Goal: Task Accomplishment & Management: Manage account settings

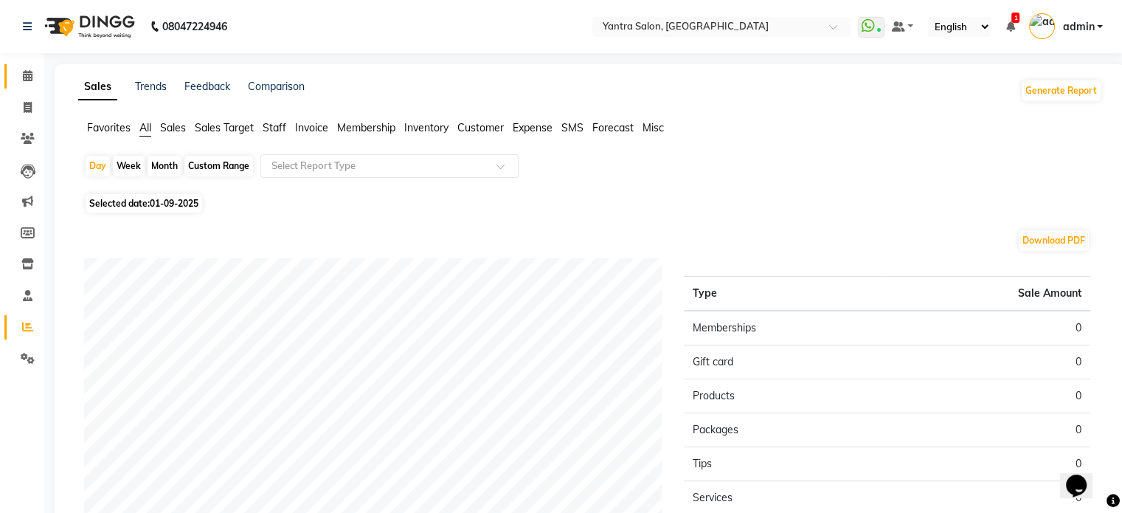
click at [21, 76] on span at bounding box center [28, 76] width 26 height 17
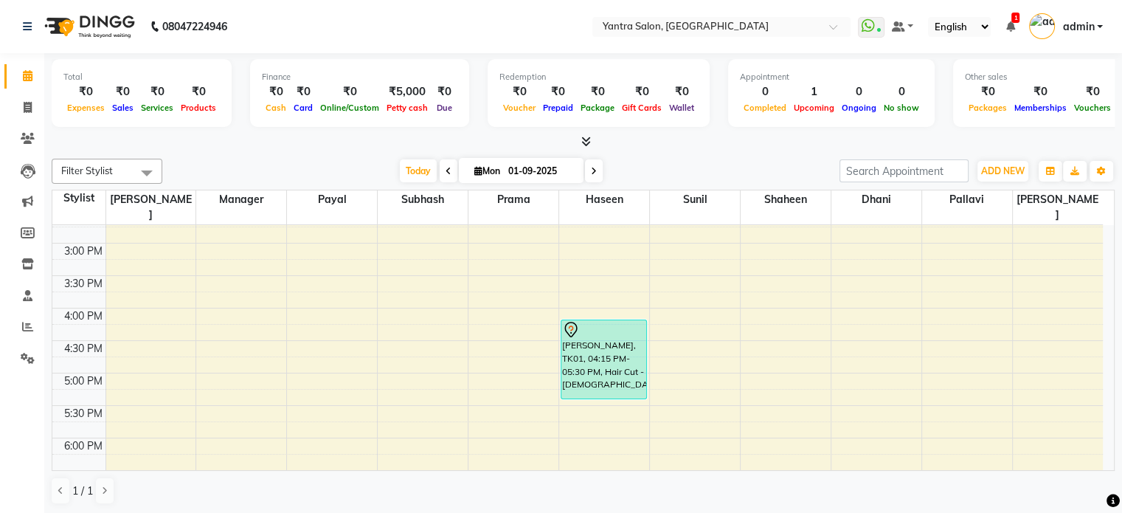
scroll to position [426, 0]
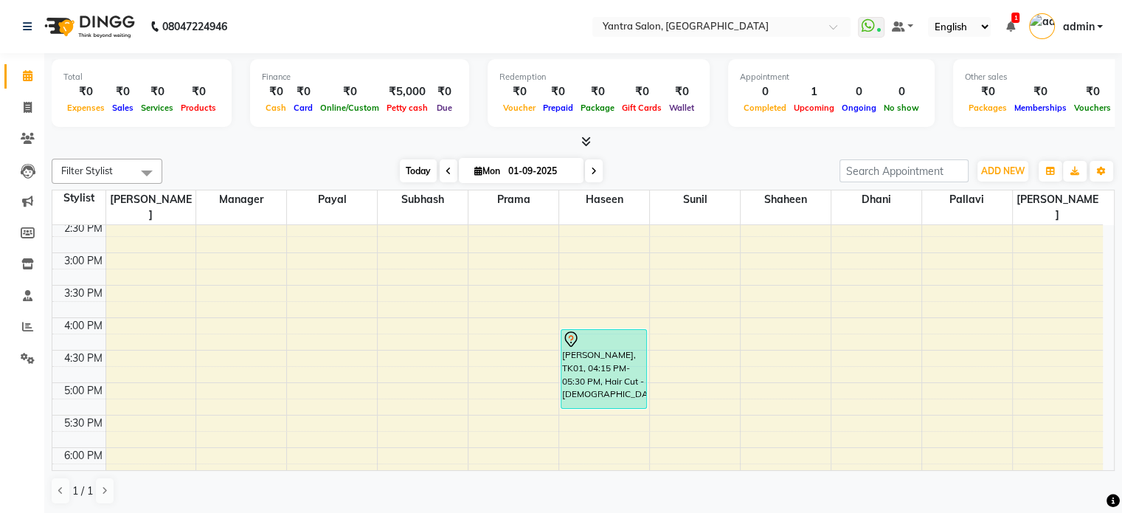
click at [428, 172] on span "Today" at bounding box center [418, 170] width 37 height 23
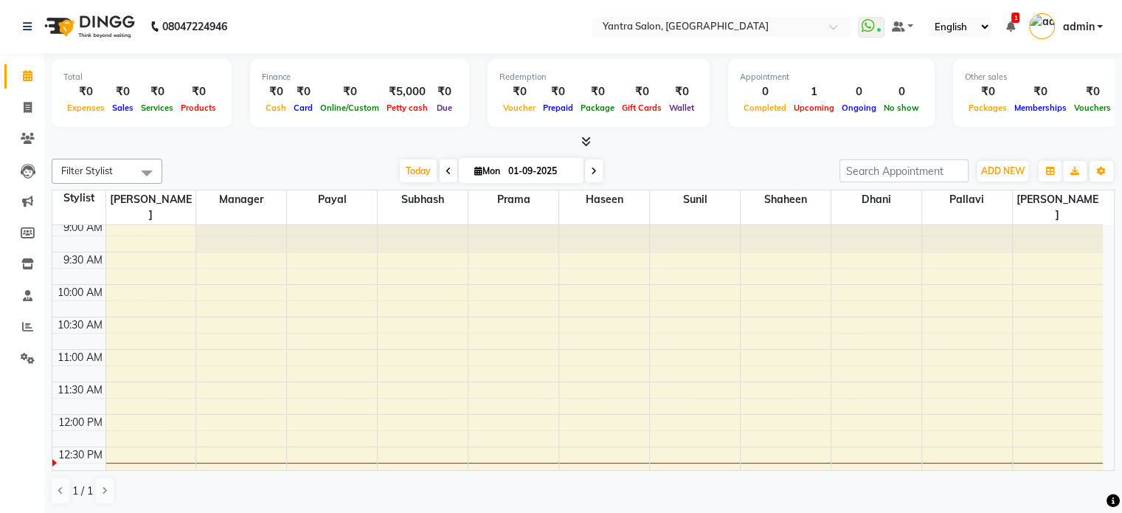
scroll to position [37, 0]
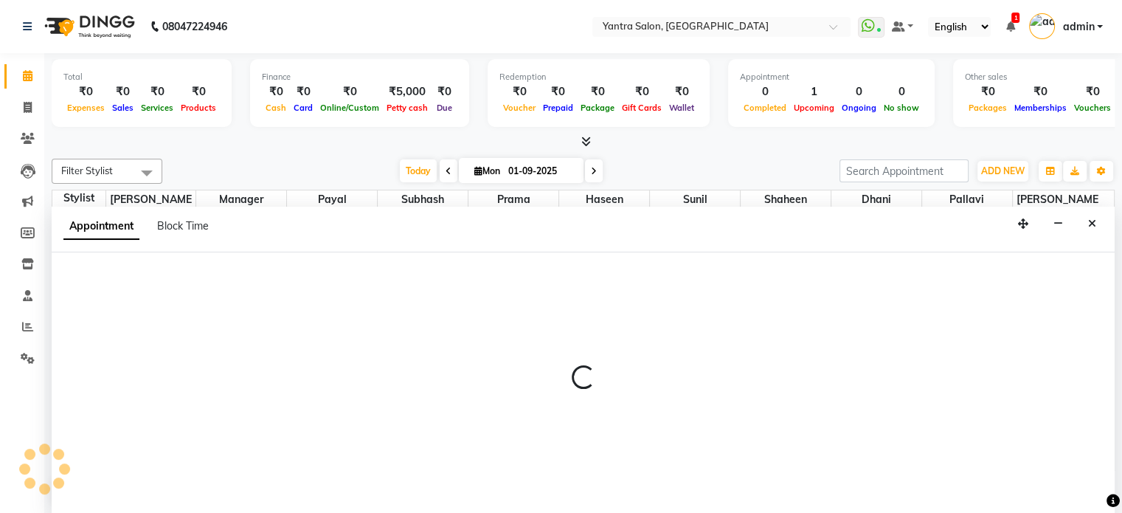
scroll to position [0, 0]
select select "73201"
select select "585"
select select "tentative"
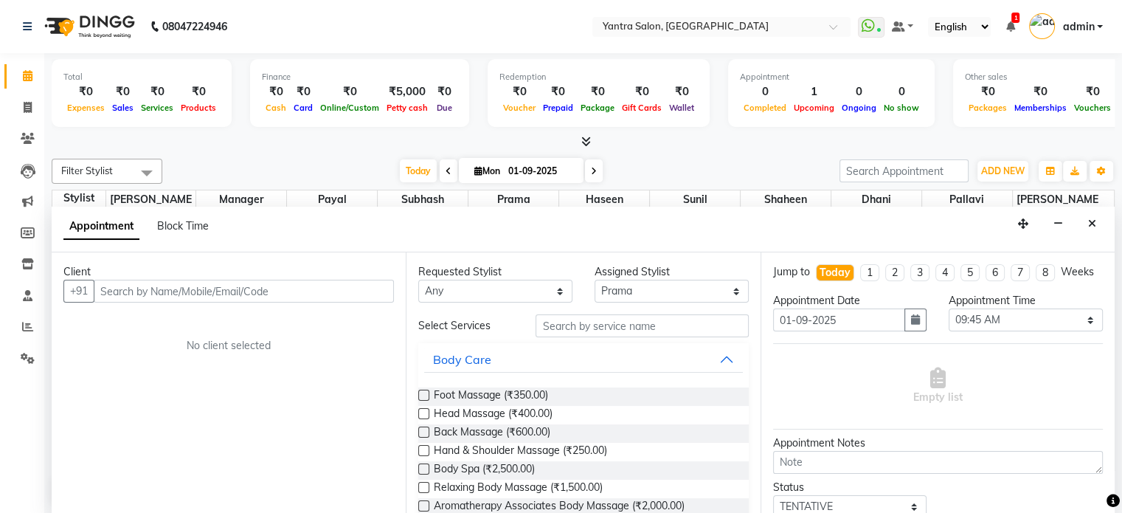
click at [211, 229] on div "Appointment Block Time" at bounding box center [144, 225] width 163 height 15
click at [200, 226] on span "Block Time" at bounding box center [183, 225] width 52 height 13
select select "73201"
select select "585"
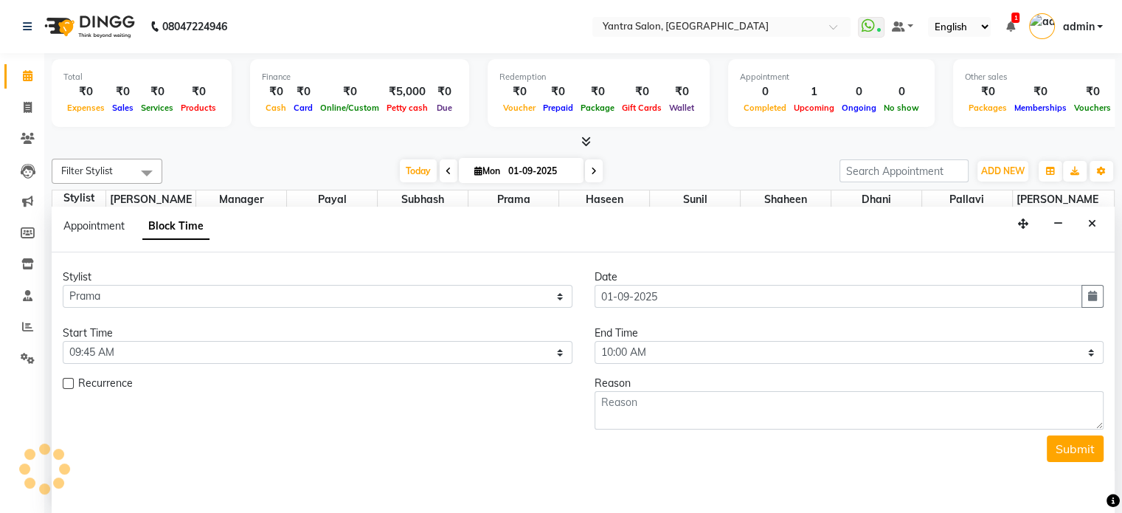
scroll to position [258, 0]
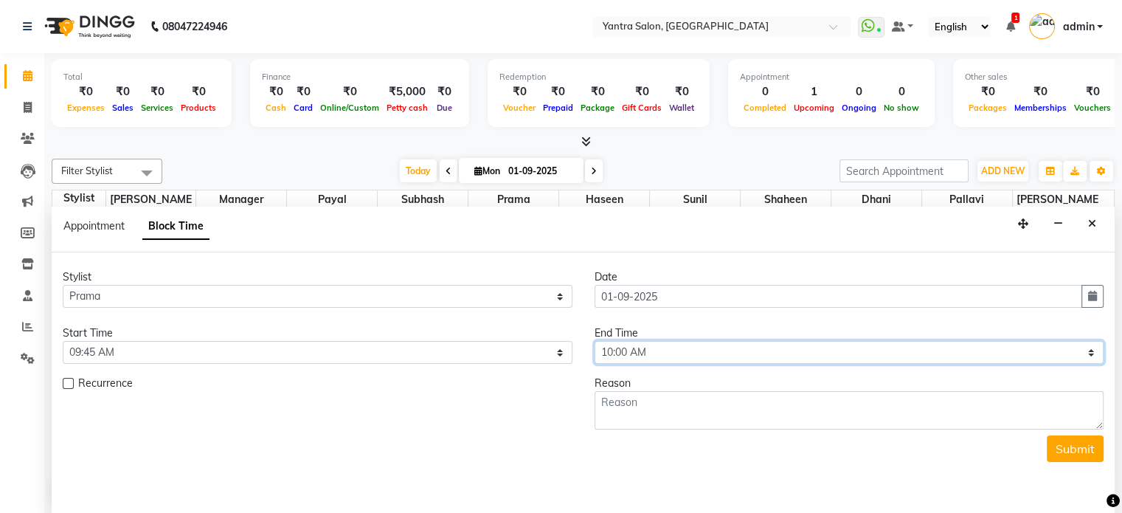
click at [614, 341] on select "Select 09:00 AM 09:15 AM 09:30 AM 09:45 AM 10:00 AM 10:15 AM 10:30 AM 10:45 AM …" at bounding box center [849, 352] width 510 height 23
select select "1230"
click at [594, 341] on select "Select 09:00 AM 09:15 AM 09:30 AM 09:45 AM 10:00 AM 10:15 AM 10:30 AM 10:45 AM …" at bounding box center [849, 352] width 510 height 23
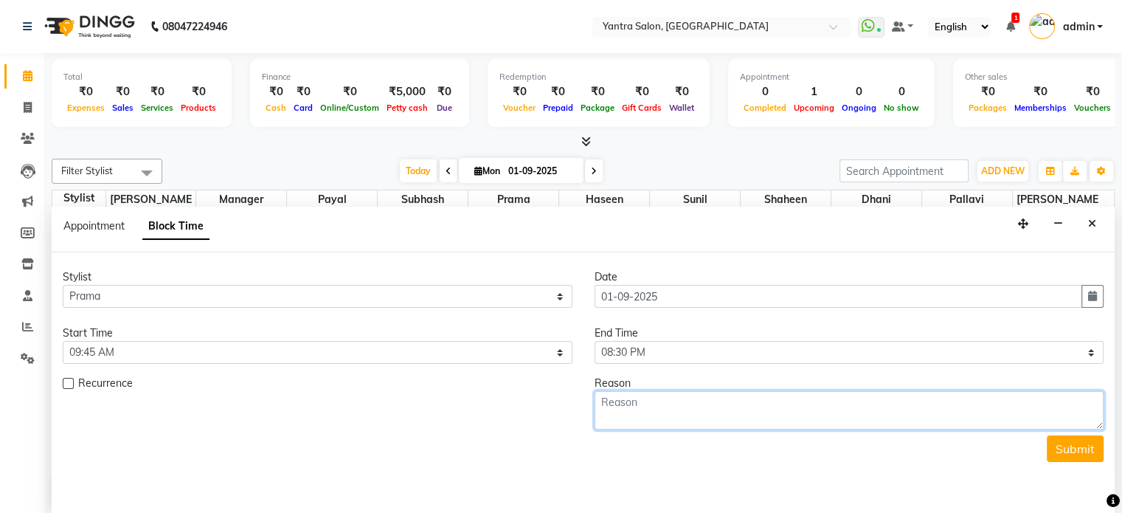
click at [648, 414] on textarea at bounding box center [849, 410] width 510 height 38
type textarea "leave"
drag, startPoint x: 1062, startPoint y: 446, endPoint x: 1039, endPoint y: 447, distance: 22.9
click at [1062, 446] on button "Submit" at bounding box center [1074, 448] width 57 height 27
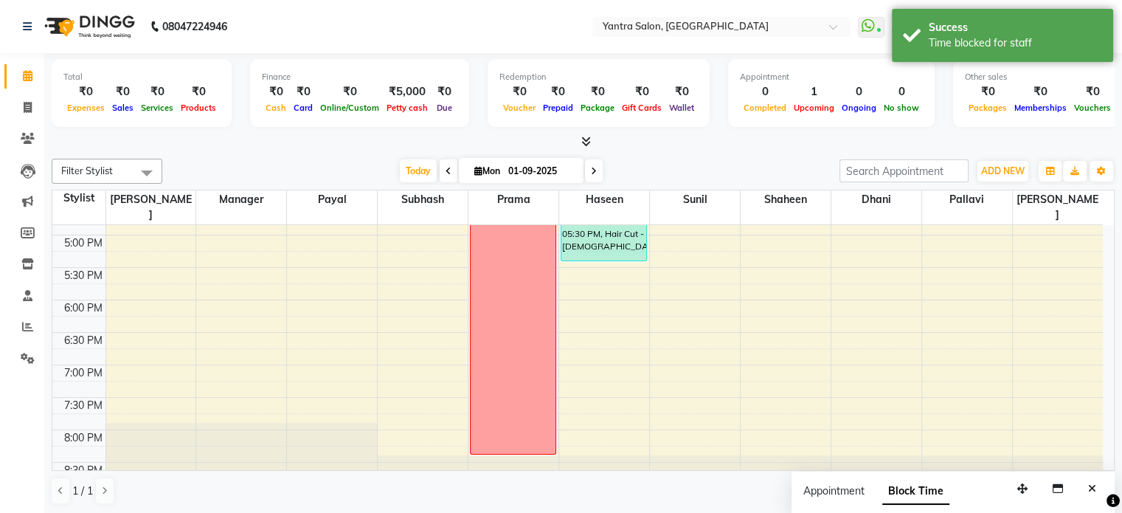
scroll to position [0, 0]
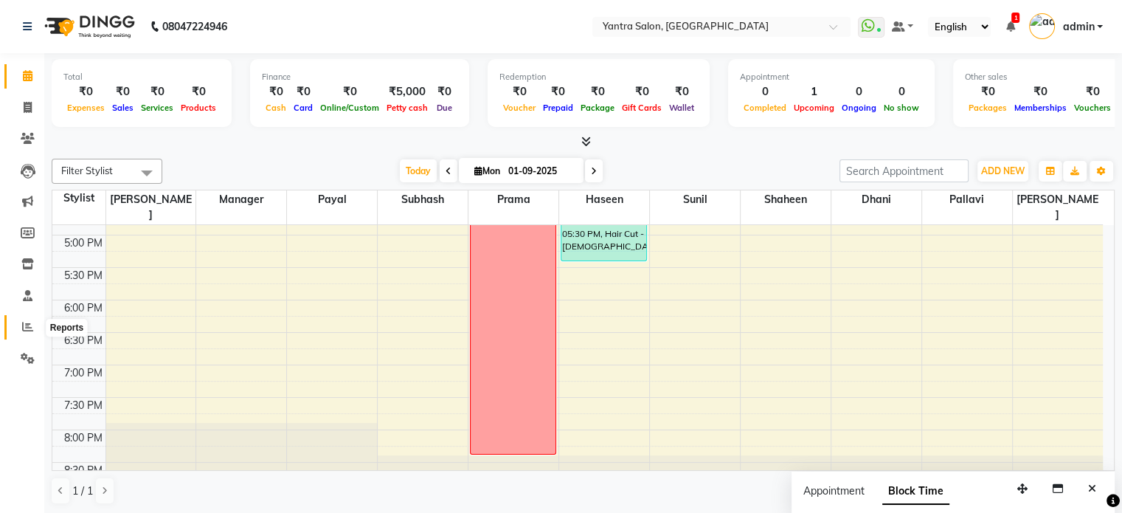
click at [21, 324] on span at bounding box center [28, 327] width 26 height 17
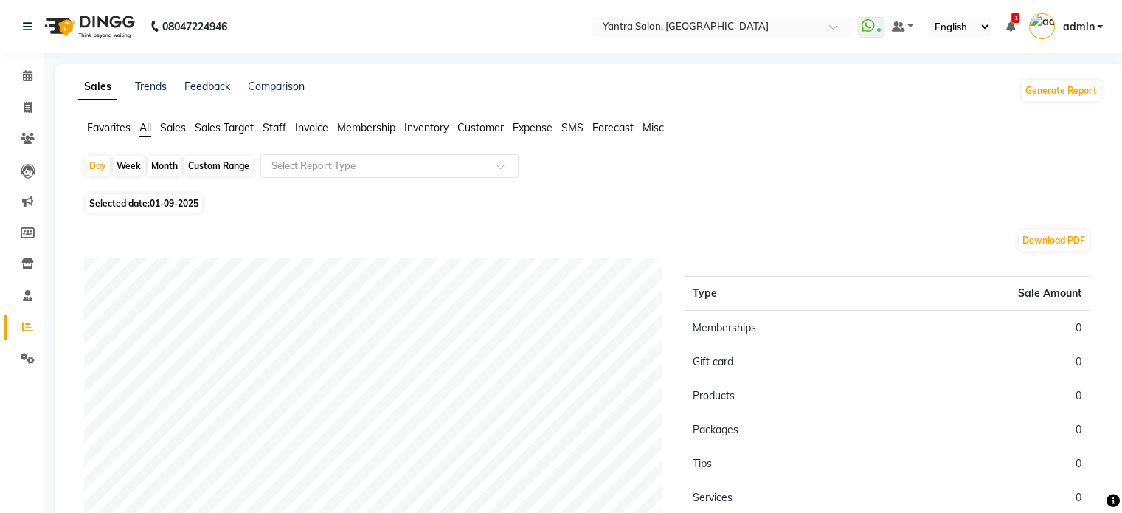
click at [166, 166] on div "Month" at bounding box center [164, 166] width 34 height 21
select select "9"
select select "2025"
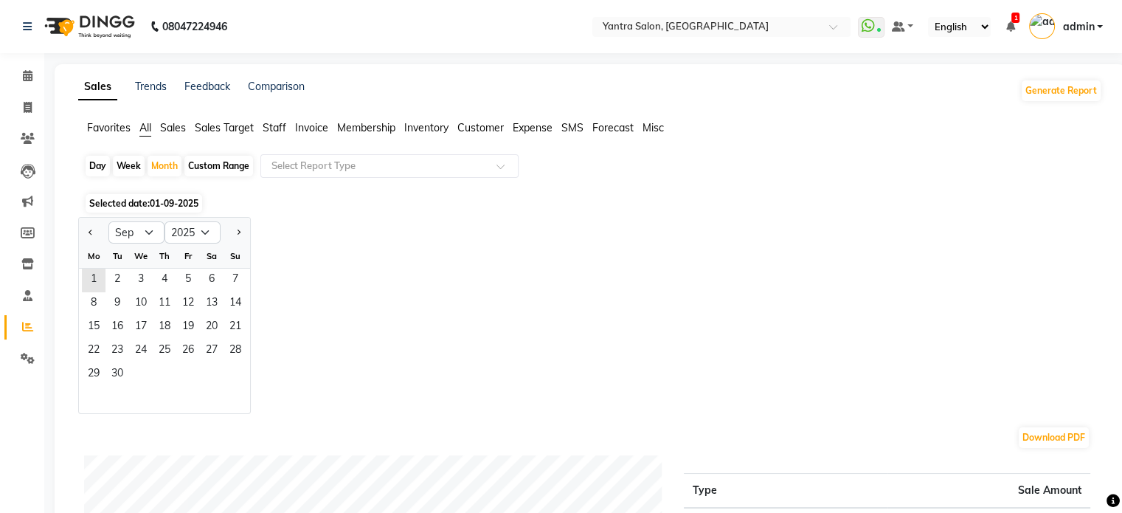
drag, startPoint x: 88, startPoint y: 239, endPoint x: 101, endPoint y: 249, distance: 15.8
click at [88, 239] on button "Previous month" at bounding box center [91, 232] width 12 height 24
select select "8"
click at [232, 368] on span "31" at bounding box center [235, 375] width 24 height 24
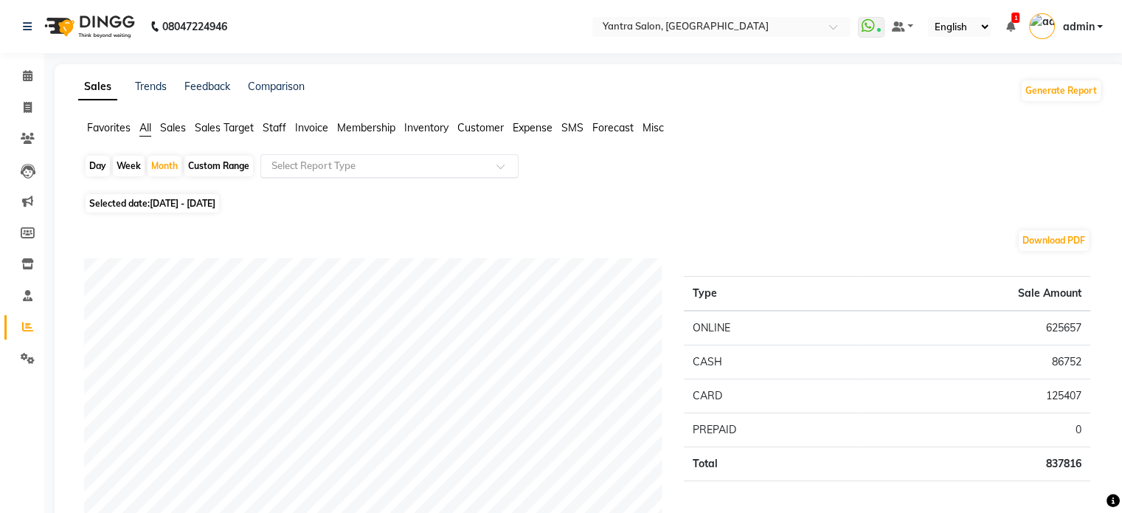
click at [309, 162] on input "text" at bounding box center [374, 166] width 212 height 15
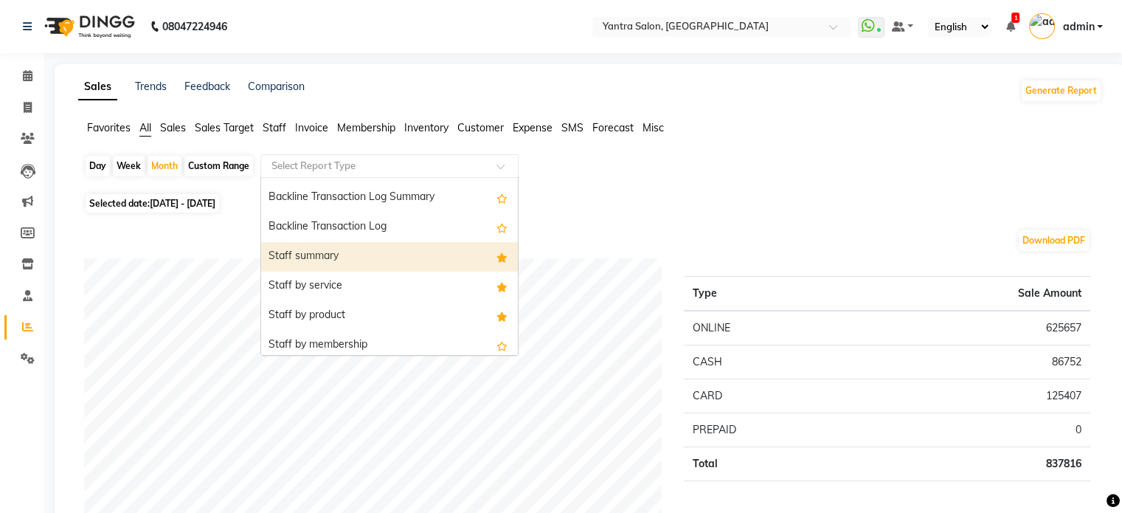
scroll to position [442, 0]
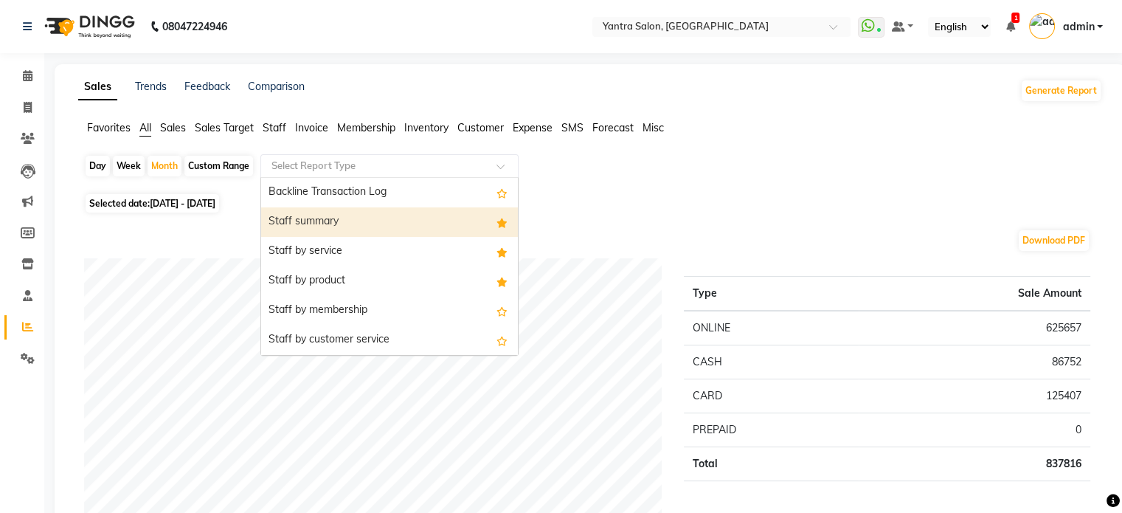
click at [341, 232] on div "Staff summary" at bounding box center [389, 221] width 257 height 29
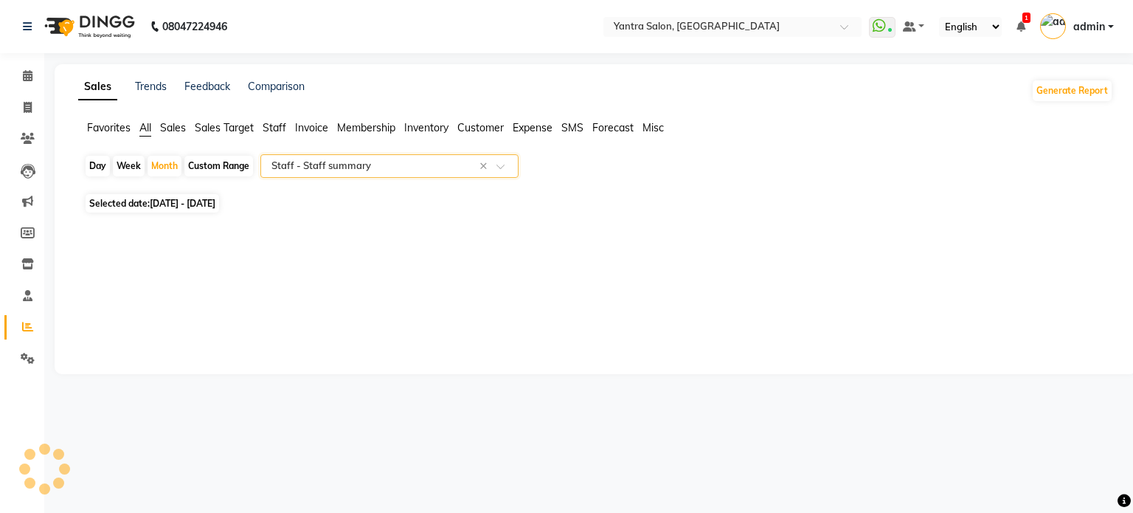
select select "full_report"
select select "csv"
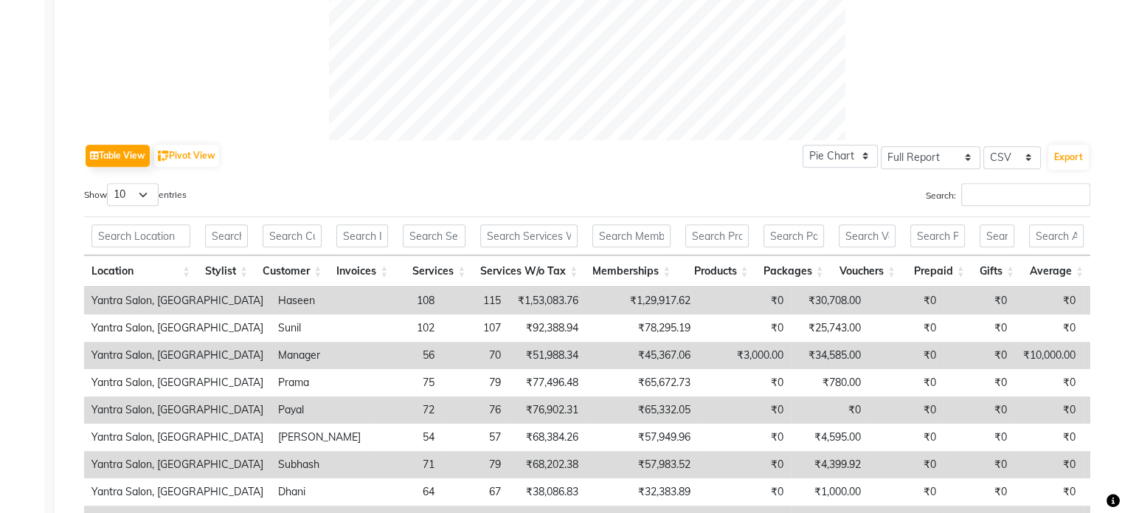
scroll to position [737, 0]
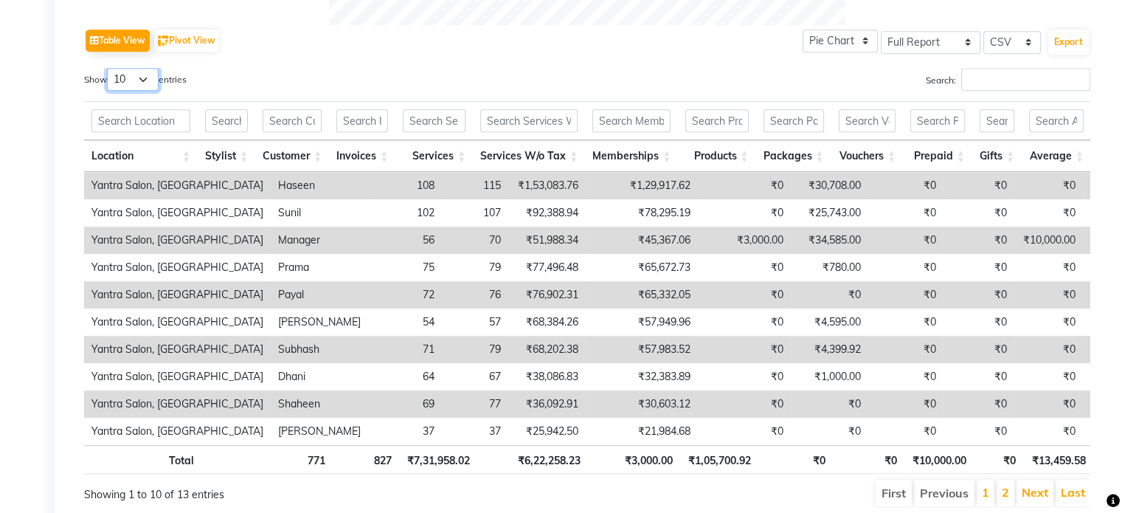
click at [136, 82] on select "10 25 50 100" at bounding box center [133, 79] width 52 height 23
select select "50"
click at [109, 68] on select "10 25 50 100" at bounding box center [133, 79] width 52 height 23
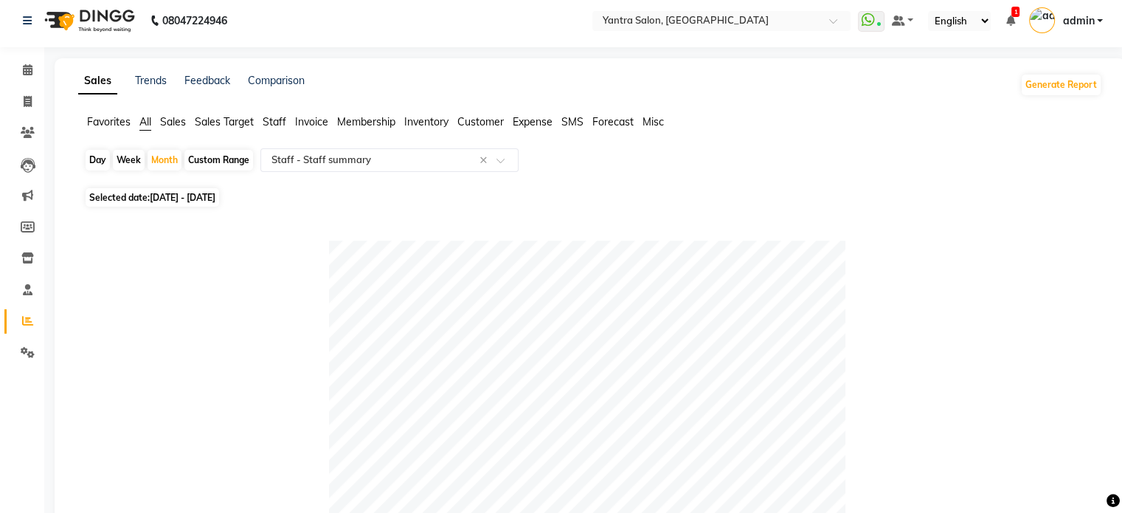
scroll to position [1, 0]
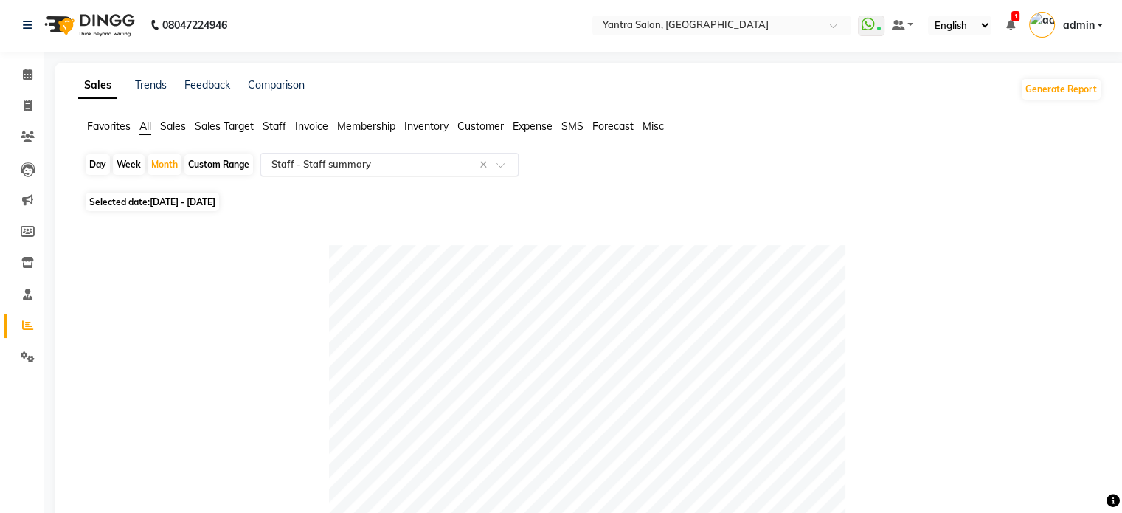
click at [369, 161] on input "text" at bounding box center [374, 164] width 212 height 15
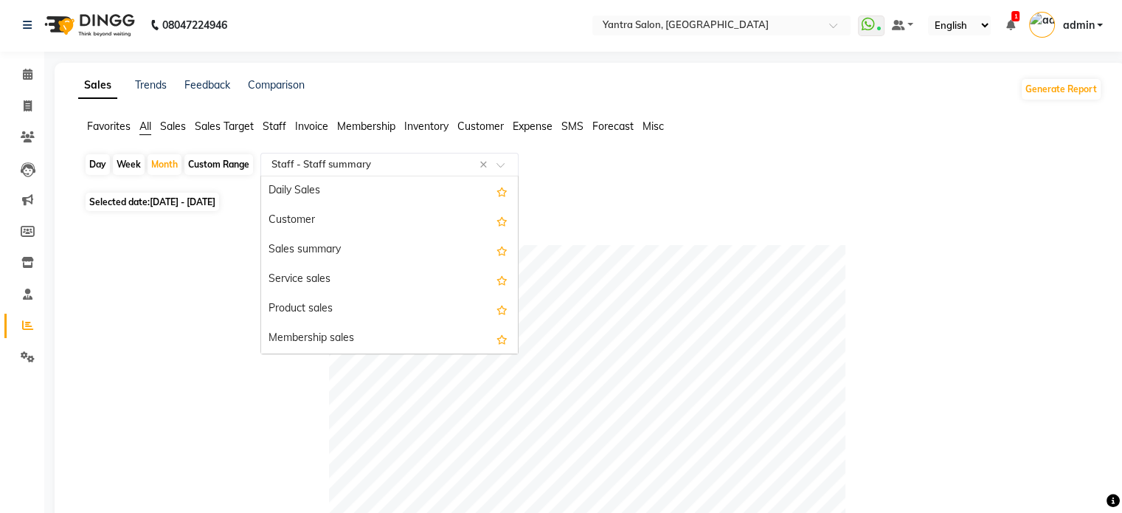
scroll to position [472, 0]
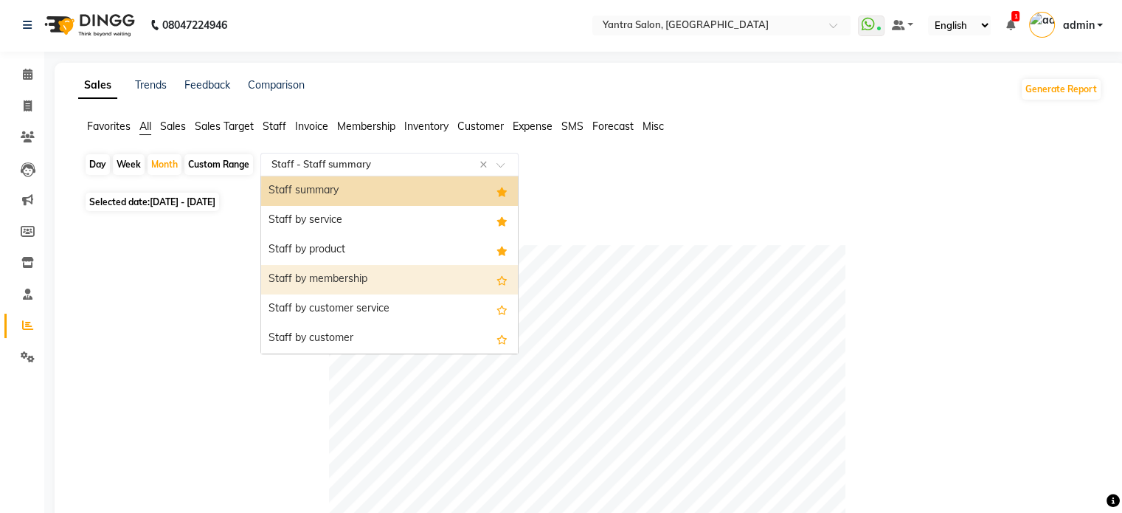
click at [360, 279] on div "Staff by membership" at bounding box center [389, 279] width 257 height 29
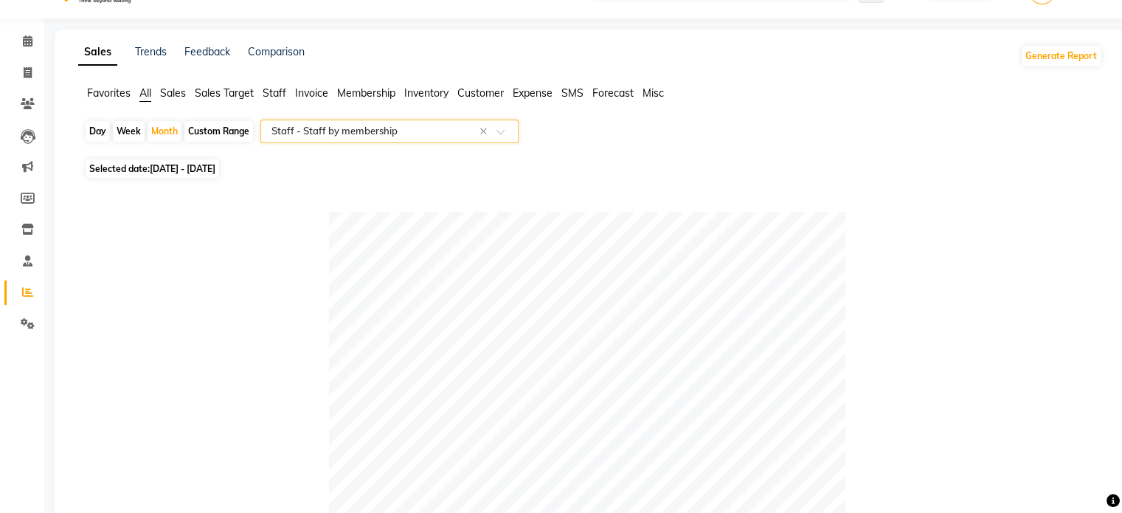
scroll to position [0, 0]
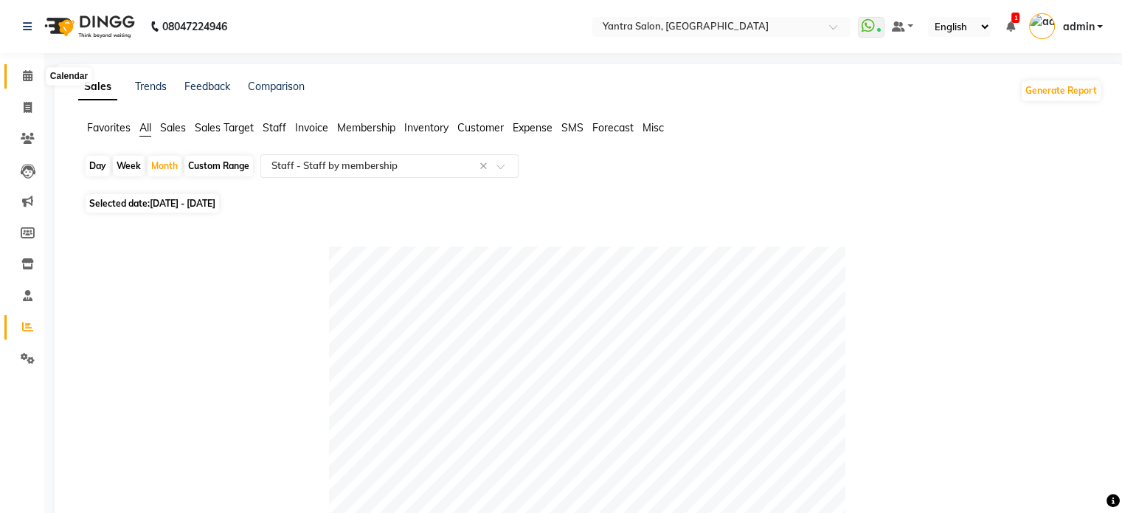
click at [27, 71] on icon at bounding box center [28, 75] width 10 height 11
